Goal: Navigation & Orientation: Find specific page/section

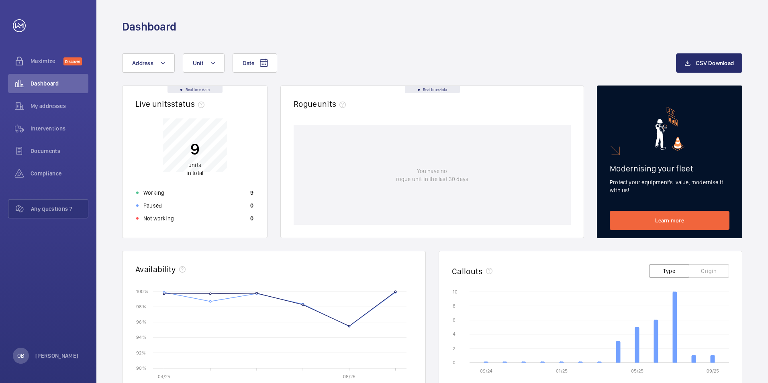
click at [405, 54] on div "Date Address Unit" at bounding box center [399, 62] width 554 height 19
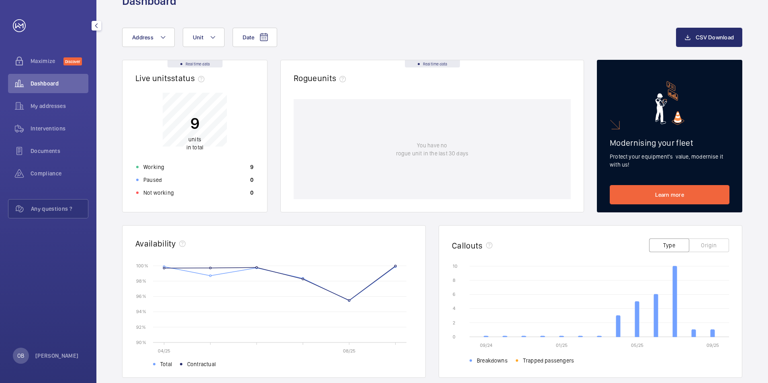
scroll to position [40, 0]
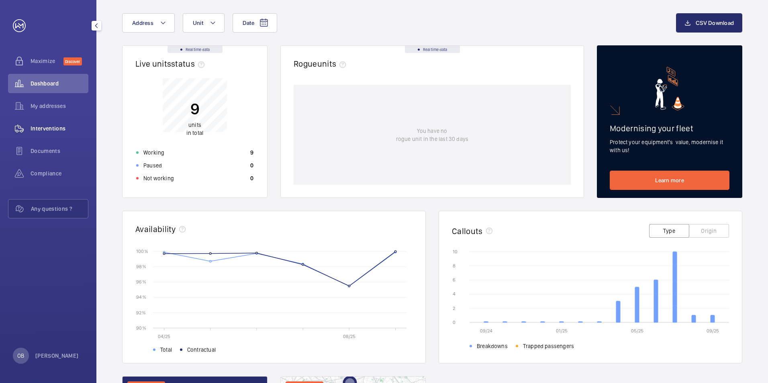
click at [50, 127] on span "Interventions" at bounding box center [60, 128] width 58 height 8
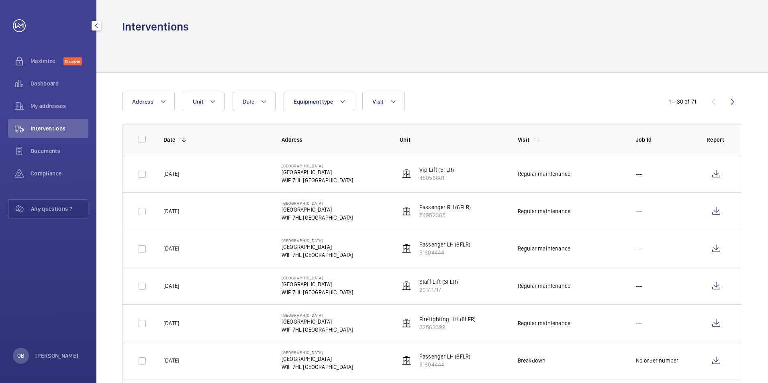
click at [15, 27] on link at bounding box center [19, 25] width 13 height 13
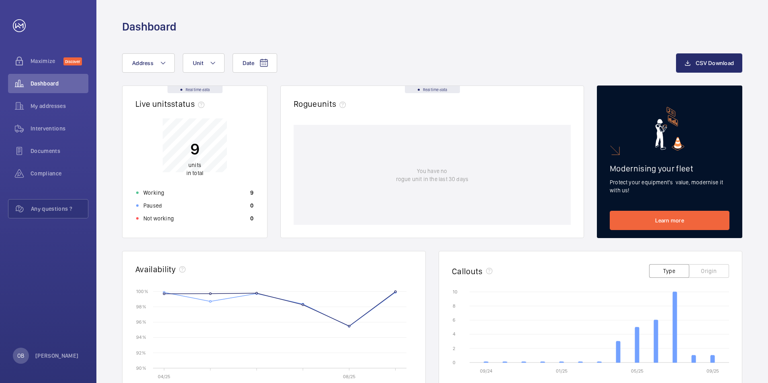
click at [434, 56] on div "Date Address Unit" at bounding box center [399, 62] width 554 height 19
click at [429, 55] on div "Date Address Unit" at bounding box center [399, 62] width 554 height 19
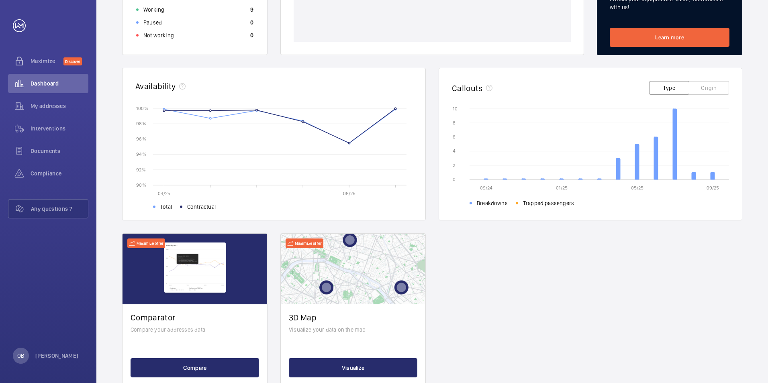
scroll to position [205, 0]
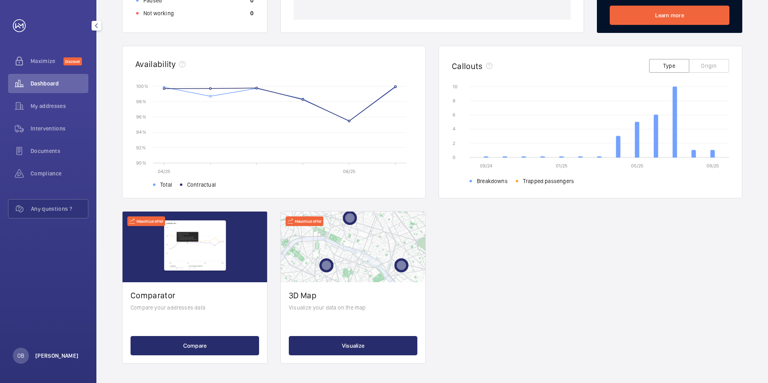
click at [51, 355] on p "[PERSON_NAME]" at bounding box center [56, 356] width 43 height 8
click at [51, 285] on div at bounding box center [384, 191] width 768 height 383
click at [15, 20] on link at bounding box center [19, 25] width 13 height 13
click at [57, 213] on div "Any questions ?" at bounding box center [48, 208] width 80 height 19
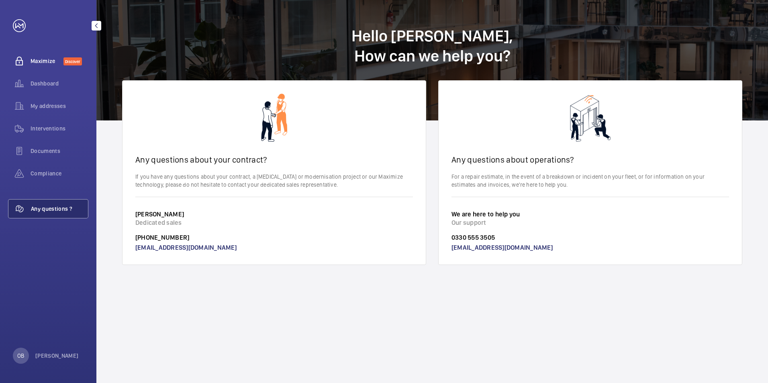
click at [39, 64] on span "Maximize" at bounding box center [47, 61] width 33 height 8
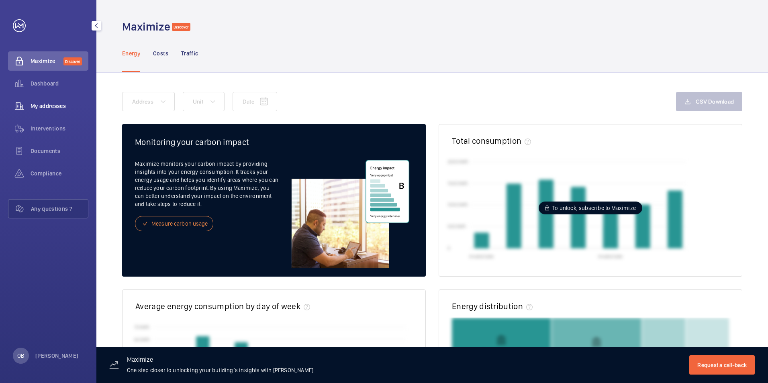
click at [53, 110] on div "My addresses" at bounding box center [48, 105] width 80 height 19
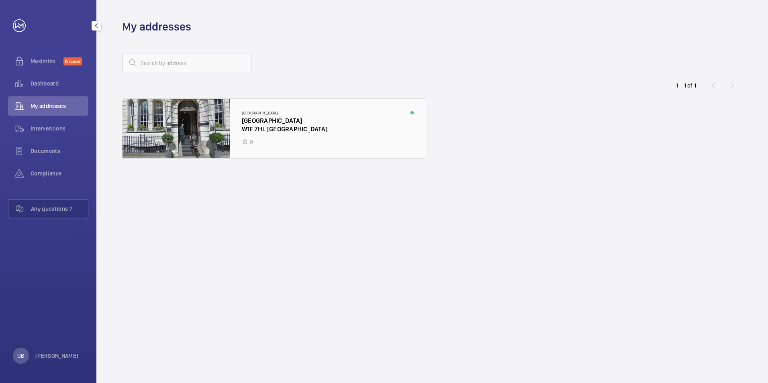
click at [289, 135] on div at bounding box center [273, 128] width 303 height 59
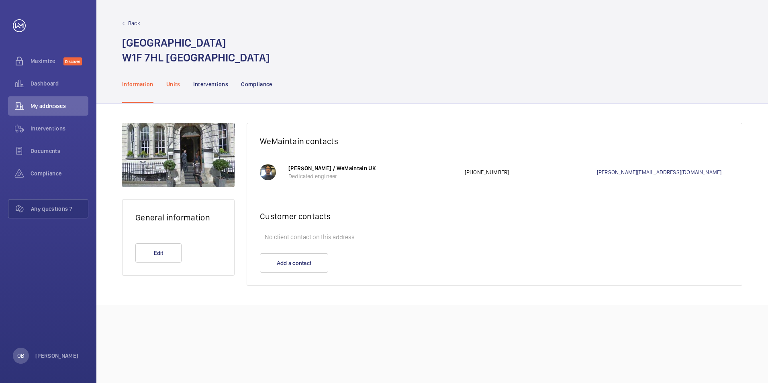
click at [177, 84] on p "Units" at bounding box center [173, 84] width 14 height 8
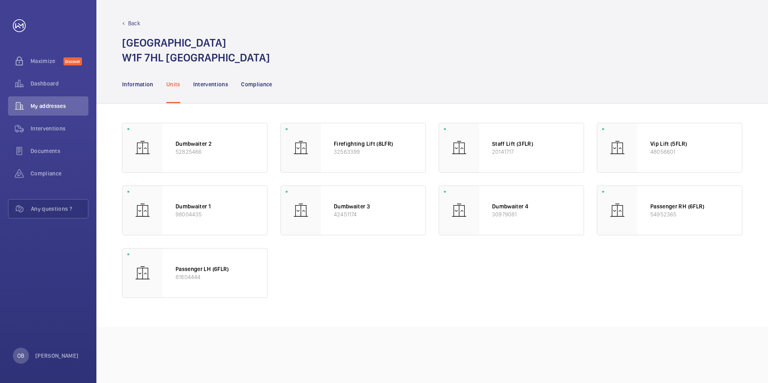
click at [477, 302] on wm-front-async-data-loader "Dumbwaiter 2 52825466 Firefighting Lift (8LFR) 32563399 Staff Lift (3FLR) 20141…" at bounding box center [432, 215] width 620 height 185
drag, startPoint x: 162, startPoint y: 58, endPoint x: 118, endPoint y: 55, distance: 43.8
click at [118, 55] on div "Back [GEOGRAPHIC_DATA]" at bounding box center [431, 32] width 671 height 65
click at [530, 273] on div "Dumbwaiter 2 52825466 Firefighting Lift (8LFR) 32563399 Staff Lift (3FLR) 20141…" at bounding box center [432, 210] width 620 height 175
click at [524, 280] on div "Dumbwaiter 2 52825466 Firefighting Lift (8LFR) 32563399 Staff Lift (3FLR) 20141…" at bounding box center [432, 210] width 620 height 175
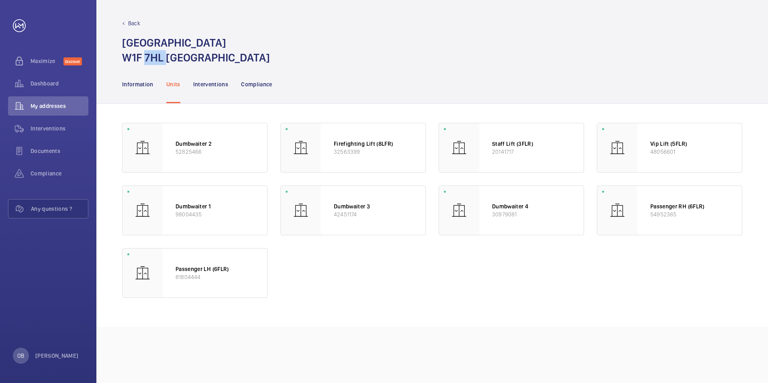
drag, startPoint x: 144, startPoint y: 59, endPoint x: 167, endPoint y: 56, distance: 23.9
click at [167, 56] on h1 "[GEOGRAPHIC_DATA]" at bounding box center [196, 50] width 148 height 30
drag, startPoint x: 167, startPoint y: 56, endPoint x: 267, endPoint y: 64, distance: 100.3
click at [267, 64] on h1 "[GEOGRAPHIC_DATA]" at bounding box center [196, 50] width 148 height 30
click at [488, 280] on div "Dumbwaiter 2 52825466 Firefighting Lift (8LFR) 32563399 Staff Lift (3FLR) 20141…" at bounding box center [432, 210] width 620 height 175
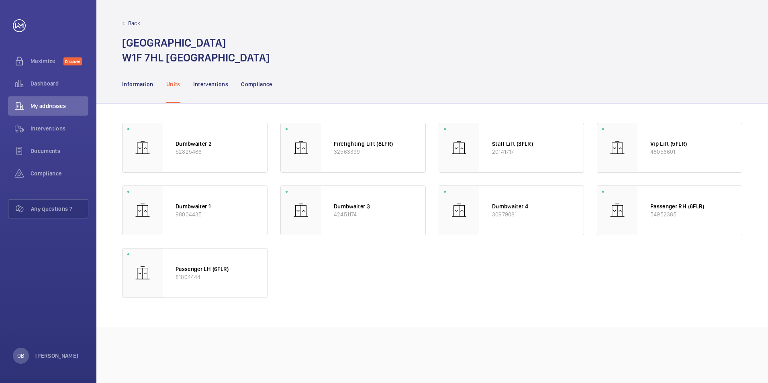
click at [488, 275] on div "Dumbwaiter 2 52825466 Firefighting Lift (8LFR) 32563399 Staff Lift (3FLR) 20141…" at bounding box center [432, 210] width 620 height 175
drag, startPoint x: 603, startPoint y: 48, endPoint x: 614, endPoint y: 34, distance: 17.5
click at [604, 48] on div "[GEOGRAPHIC_DATA]" at bounding box center [432, 50] width 620 height 30
